Goal: Task Accomplishment & Management: Manage account settings

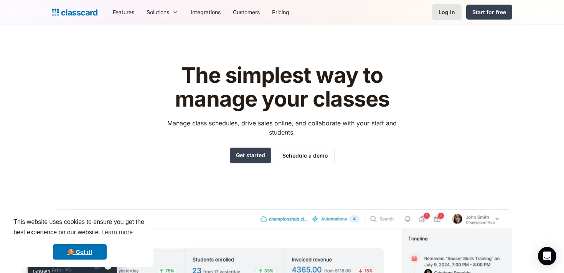
click at [443, 12] on div "Log in" at bounding box center [447, 12] width 17 height 8
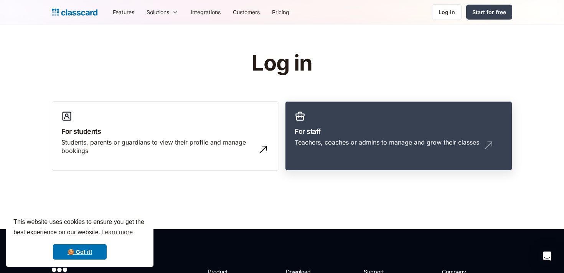
click at [384, 140] on div "Teachers, coaches or admins to manage and grow their classes" at bounding box center [387, 142] width 185 height 8
